Goal: Find specific page/section: Find specific page/section

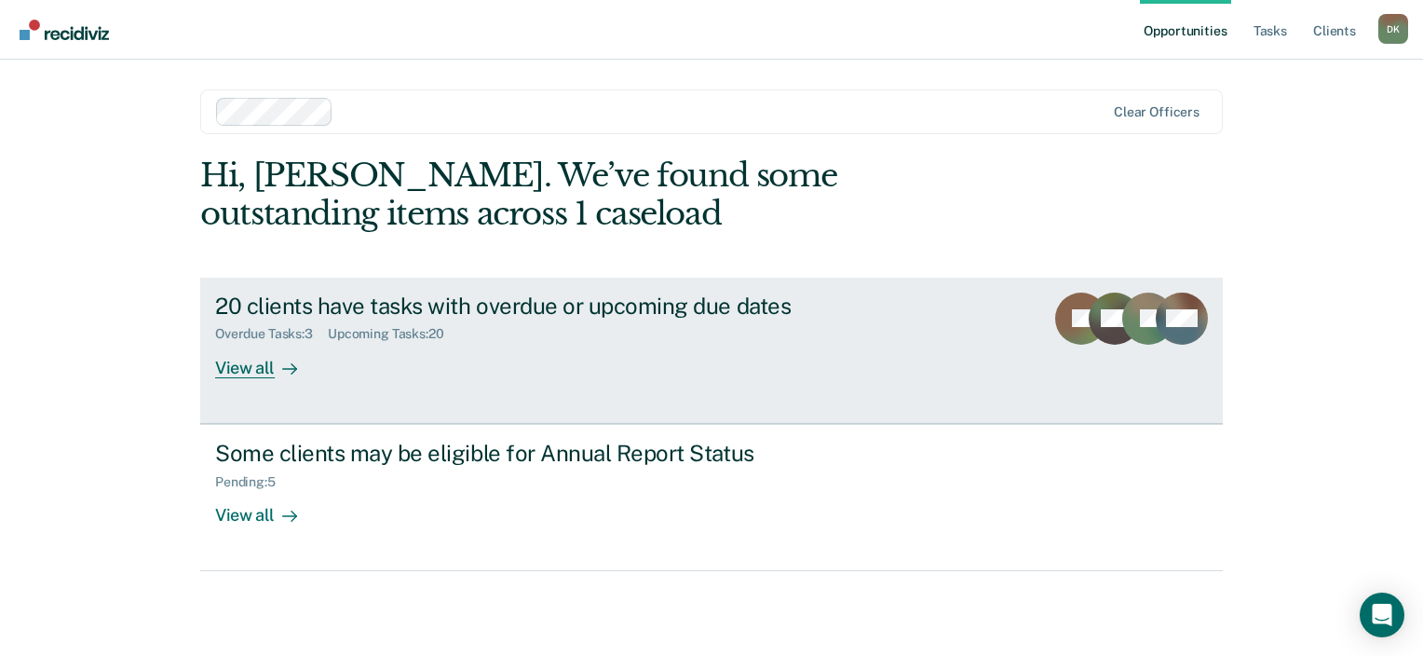
click at [261, 369] on div "View all" at bounding box center [267, 360] width 104 height 36
